Goal: Transaction & Acquisition: Purchase product/service

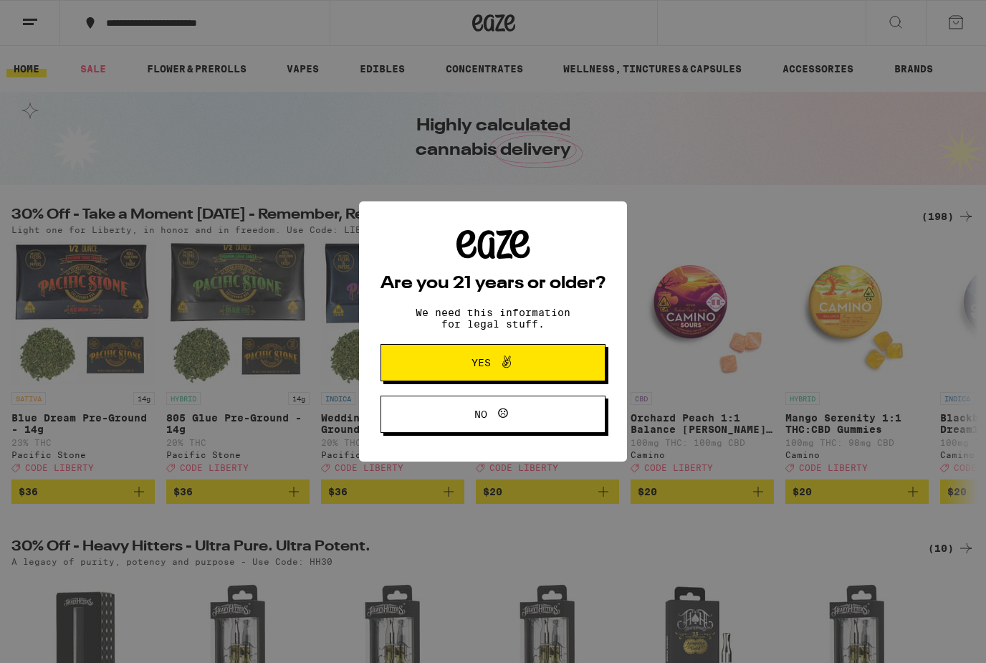
click at [476, 366] on span "Yes" at bounding box center [481, 363] width 19 height 10
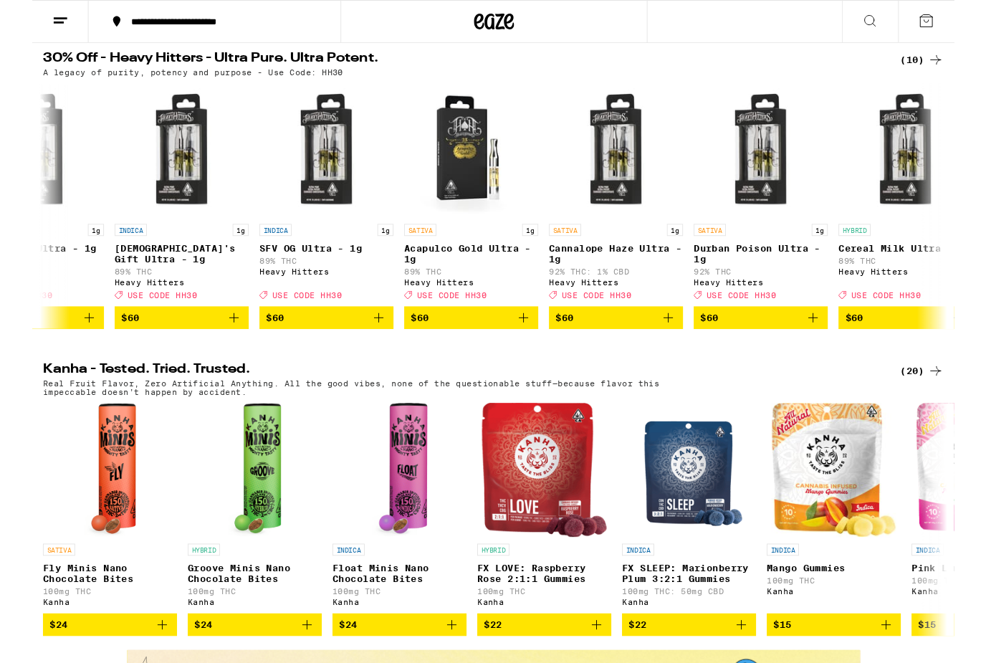
scroll to position [0, 249]
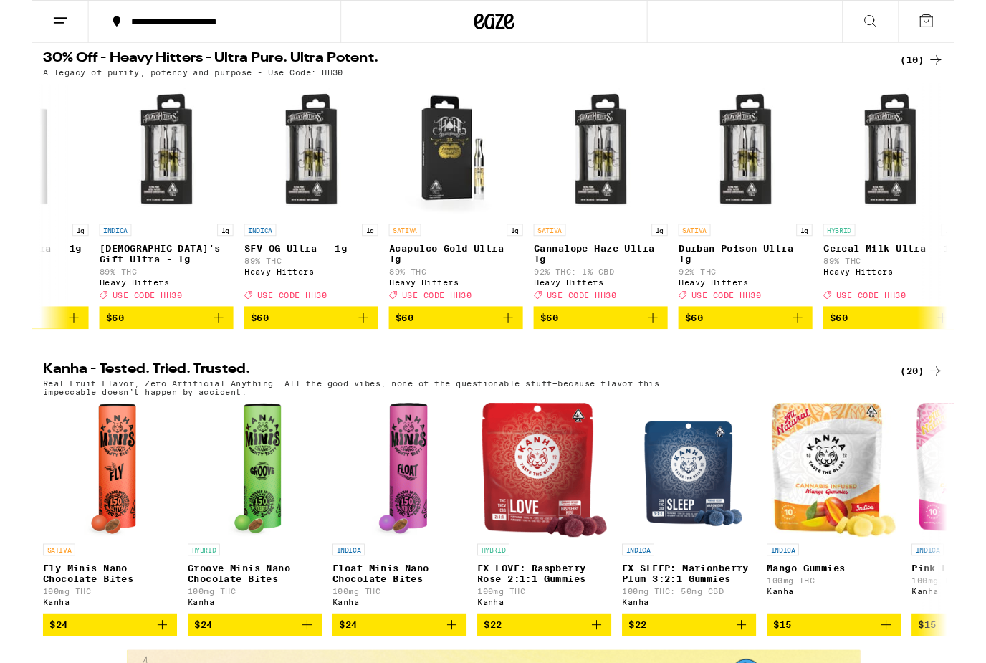
click at [728, 348] on span "$60" at bounding box center [762, 339] width 129 height 17
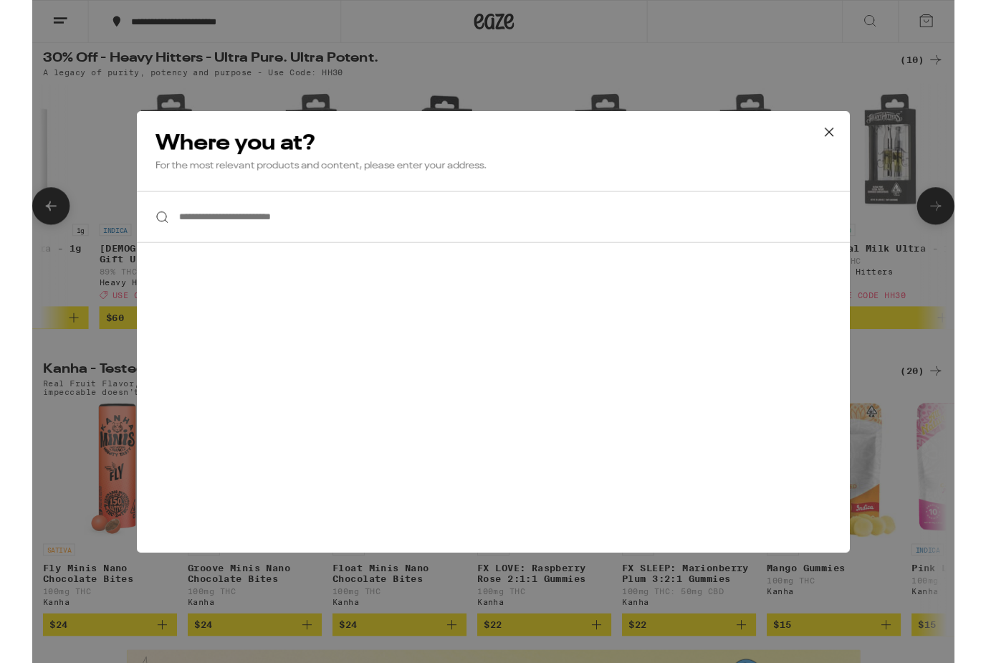
click at [853, 132] on icon at bounding box center [852, 141] width 22 height 22
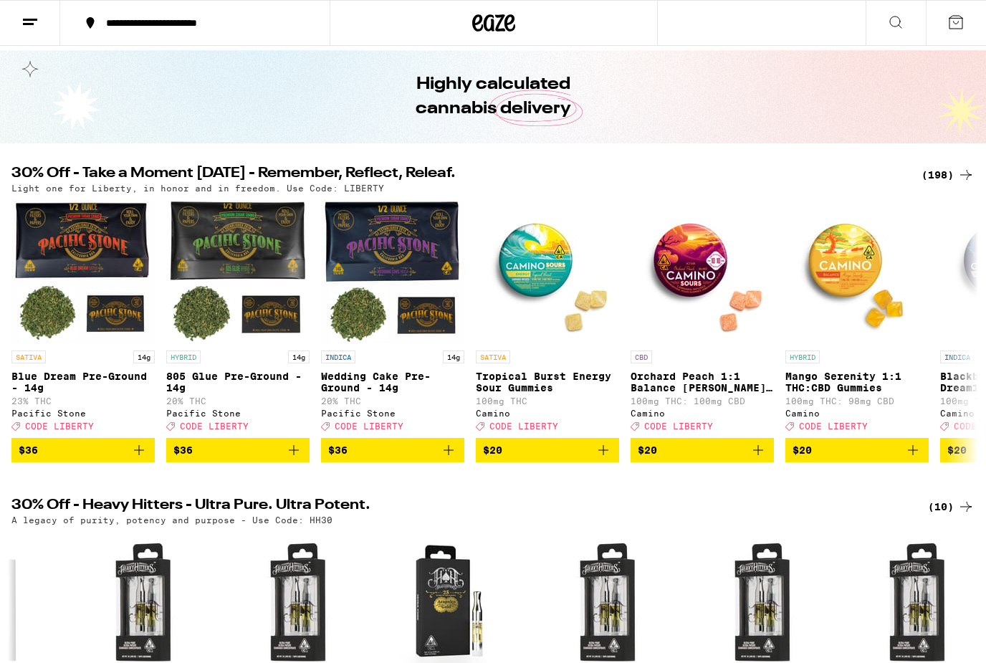
scroll to position [0, 0]
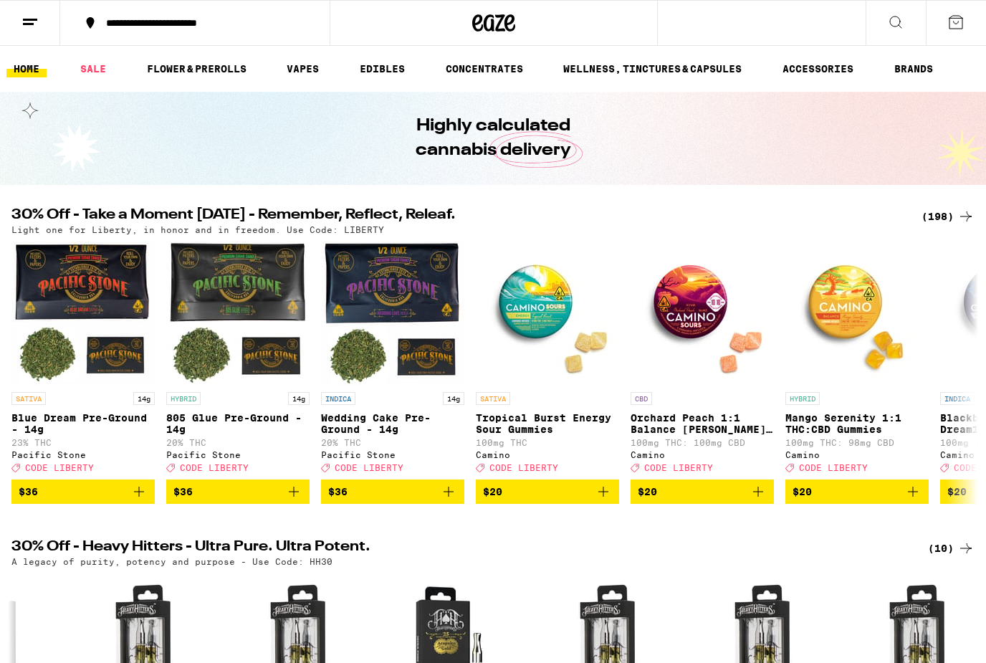
click at [94, 67] on link "SALE" at bounding box center [93, 68] width 40 height 17
